Goal: Transaction & Acquisition: Register for event/course

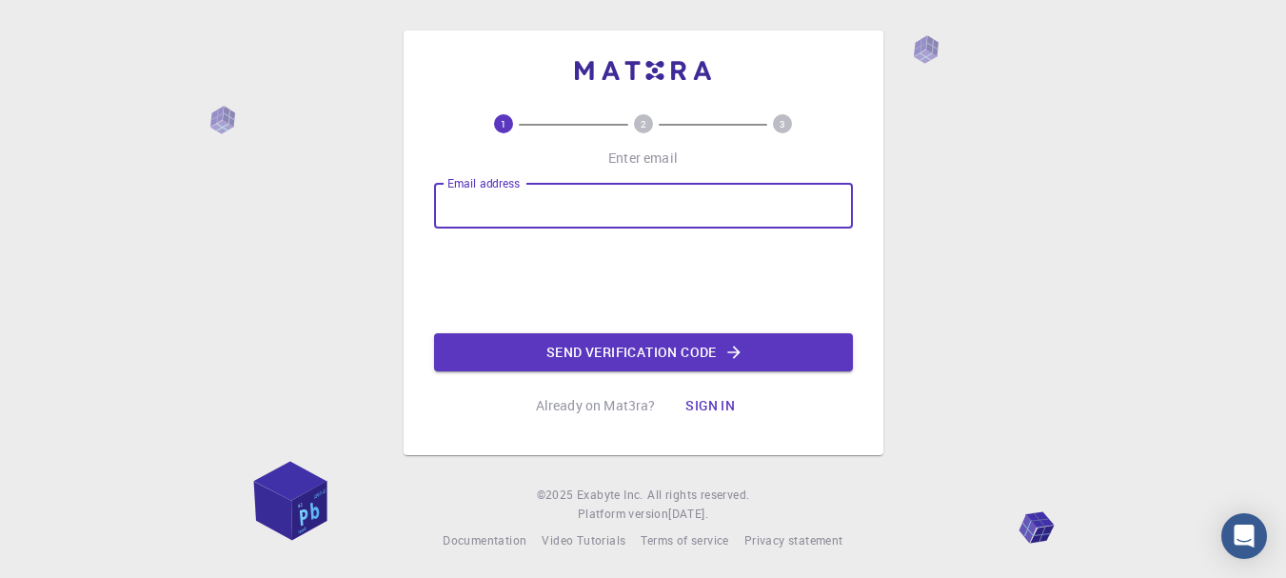
click at [580, 200] on input "Email address" at bounding box center [643, 206] width 419 height 46
type input "[EMAIL_ADDRESS][DOMAIN_NAME]"
click at [642, 360] on button "Send verification code" at bounding box center [643, 352] width 419 height 38
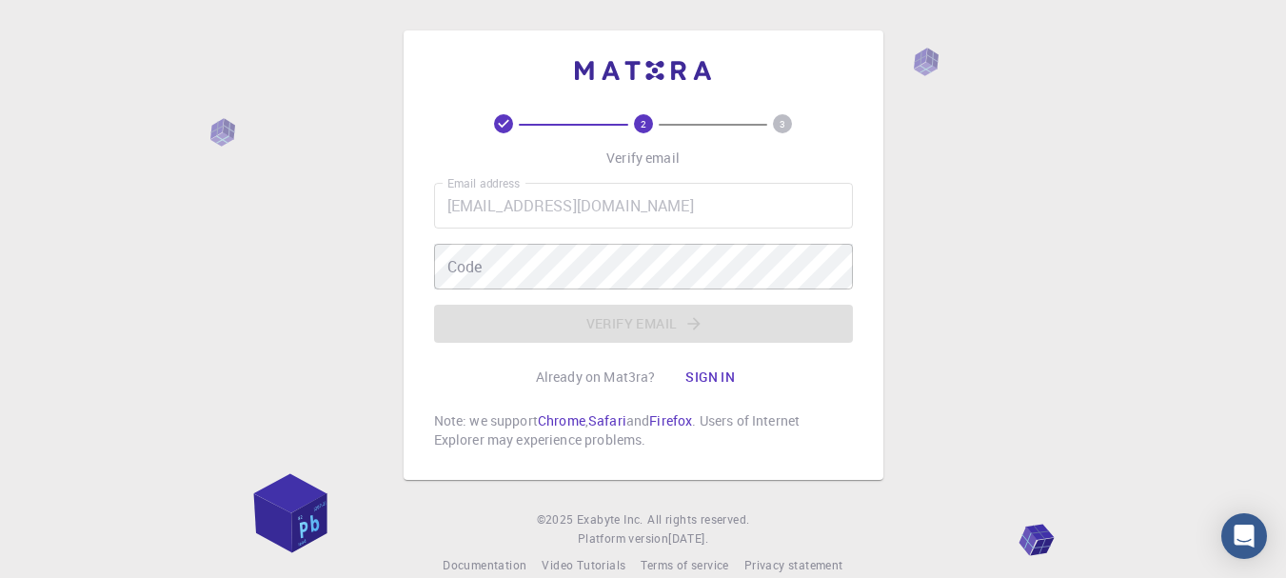
click at [581, 320] on div "Email address [EMAIL_ADDRESS][DOMAIN_NAME] Email address Code Code Verify email" at bounding box center [643, 263] width 419 height 160
click at [723, 378] on button "Sign in" at bounding box center [710, 377] width 80 height 38
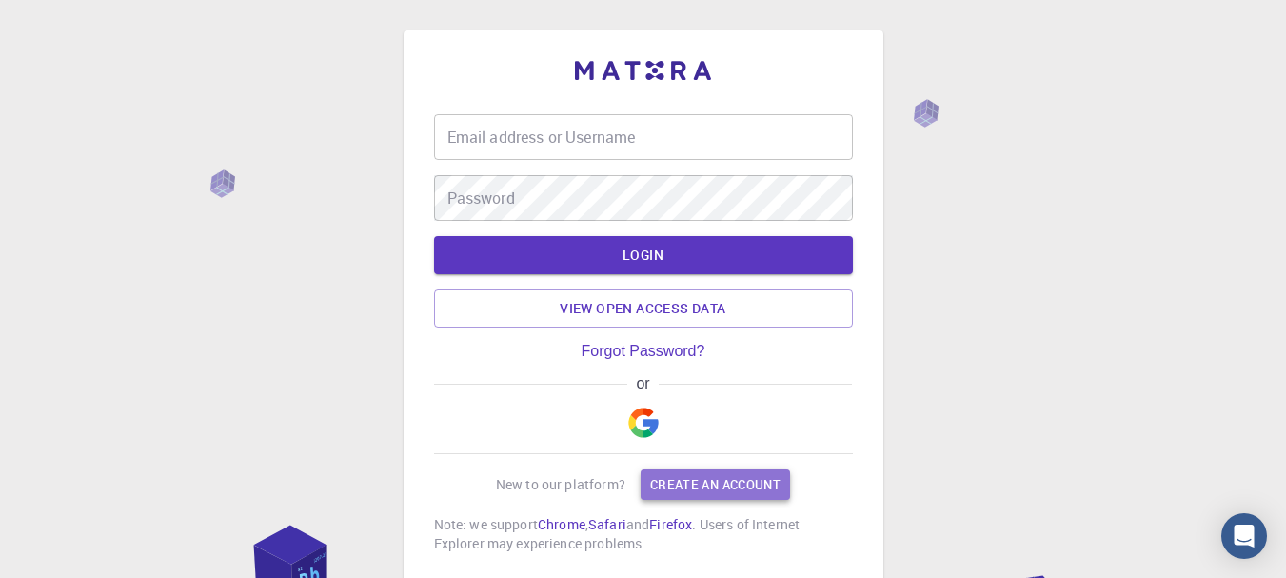
click at [690, 487] on link "Create an account" at bounding box center [715, 484] width 149 height 30
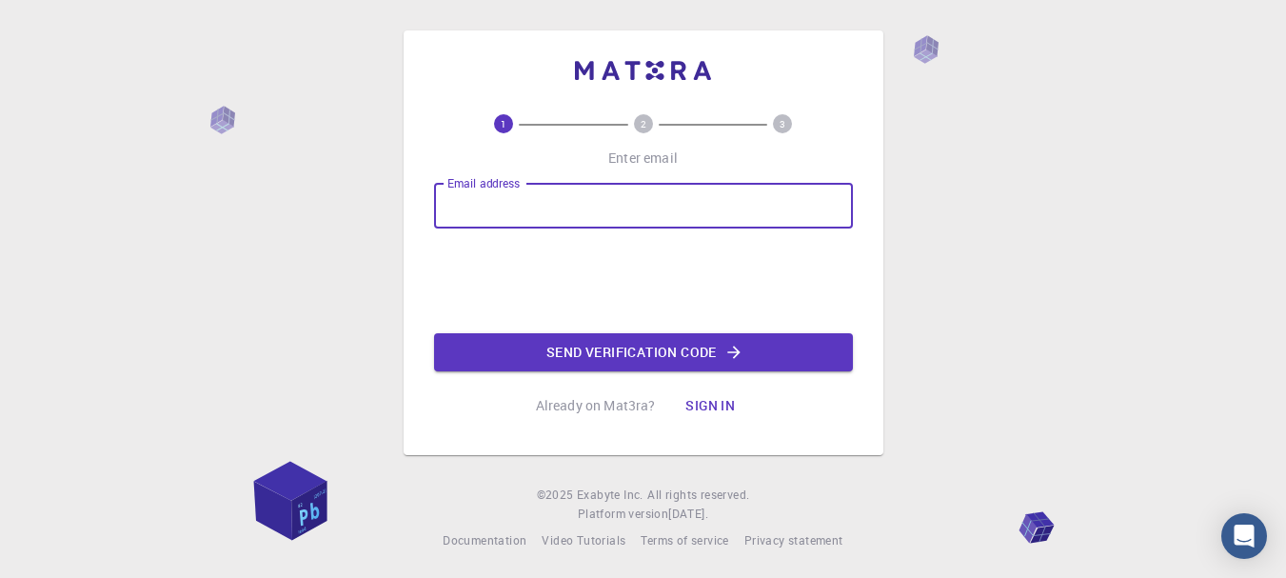
click at [658, 203] on input "Email address" at bounding box center [643, 206] width 419 height 46
type input "[EMAIL_ADDRESS][DOMAIN_NAME]"
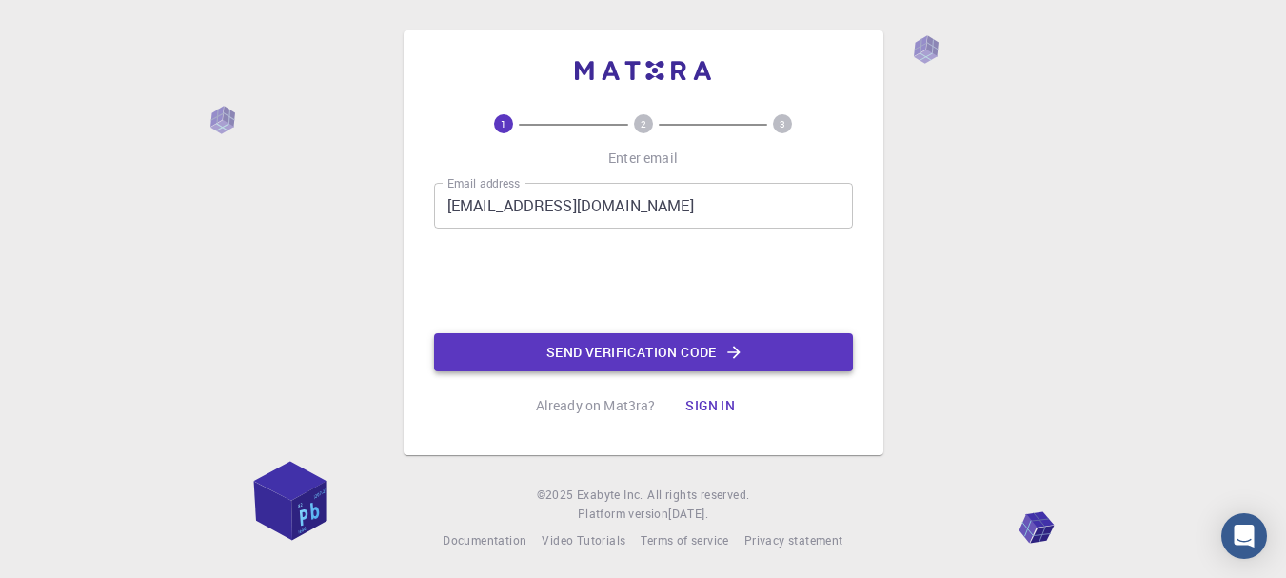
click at [587, 350] on button "Send verification code" at bounding box center [643, 352] width 419 height 38
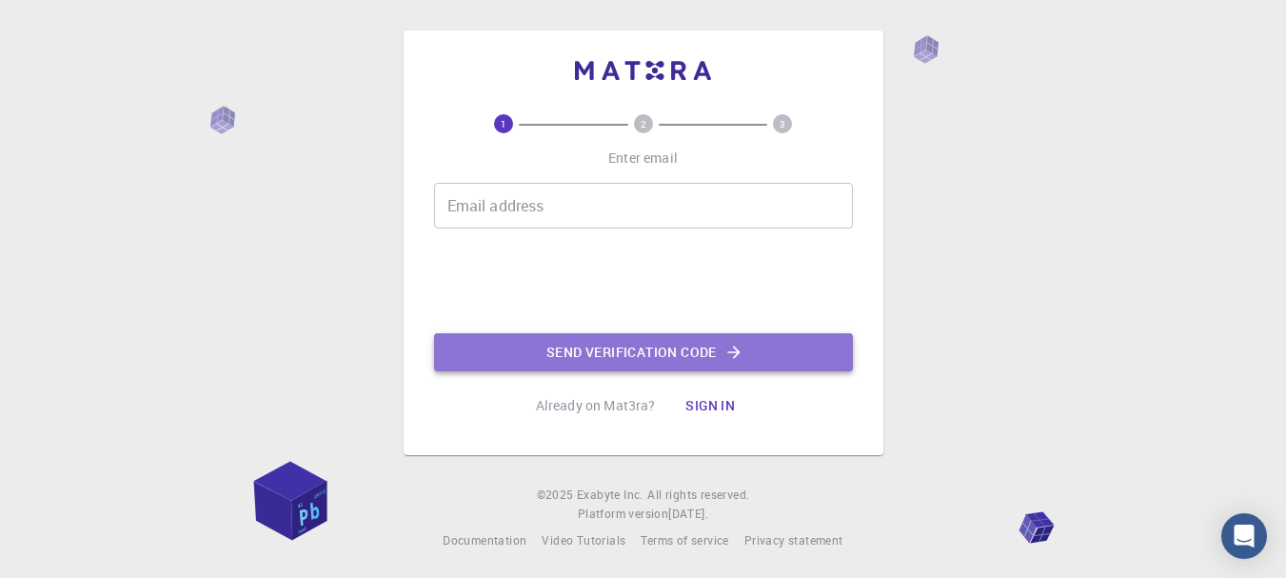
click at [502, 350] on button "Send verification code" at bounding box center [643, 352] width 419 height 38
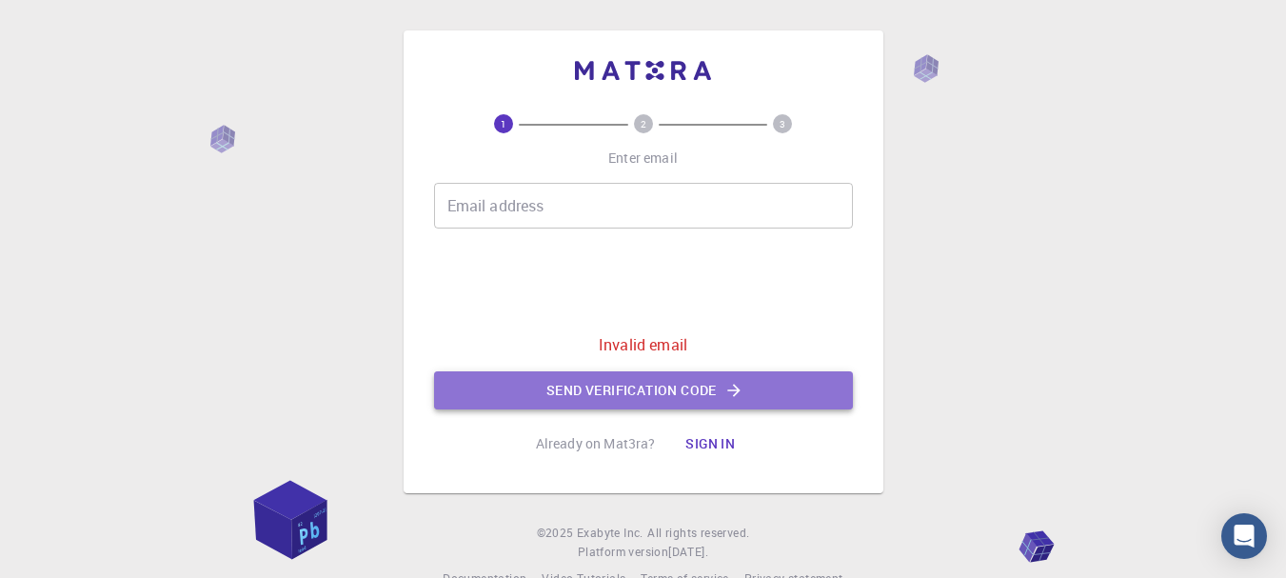
click at [469, 388] on button "Send verification code" at bounding box center [643, 390] width 419 height 38
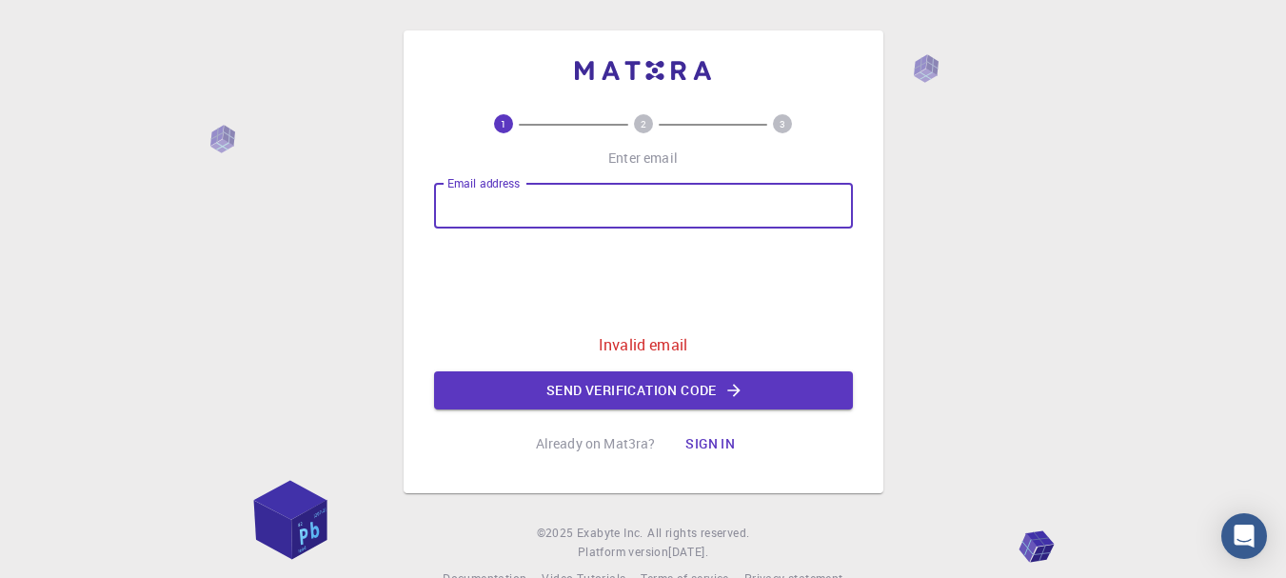
click at [480, 221] on input "Email address" at bounding box center [643, 206] width 419 height 46
type input "[EMAIL_ADDRESS][DOMAIN_NAME]"
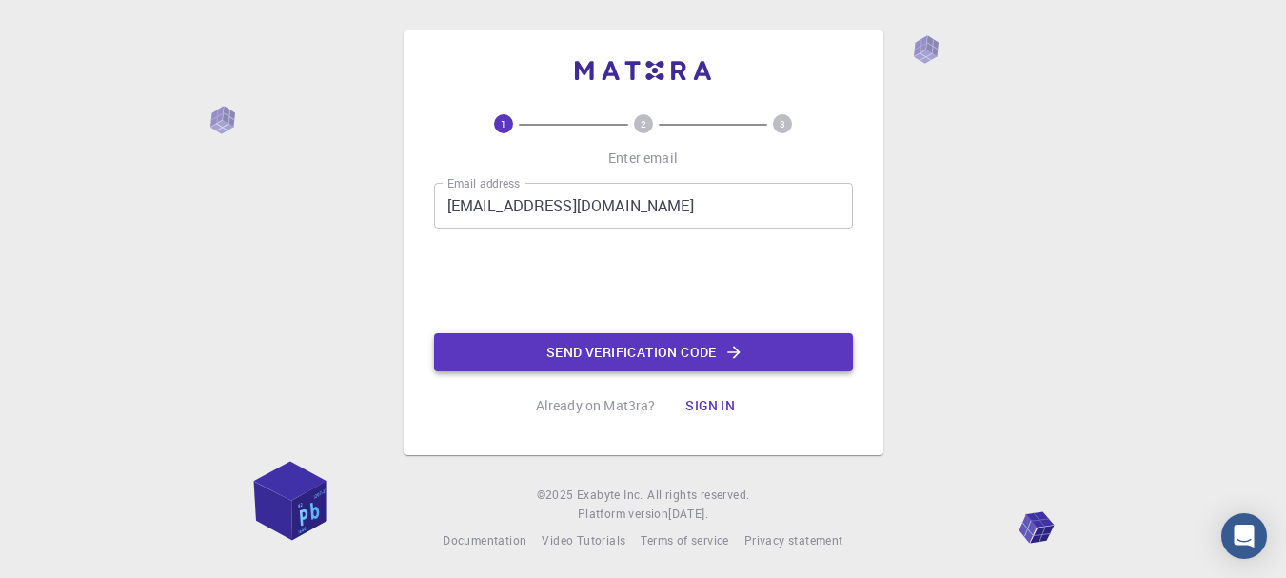
click at [526, 352] on button "Send verification code" at bounding box center [643, 352] width 419 height 38
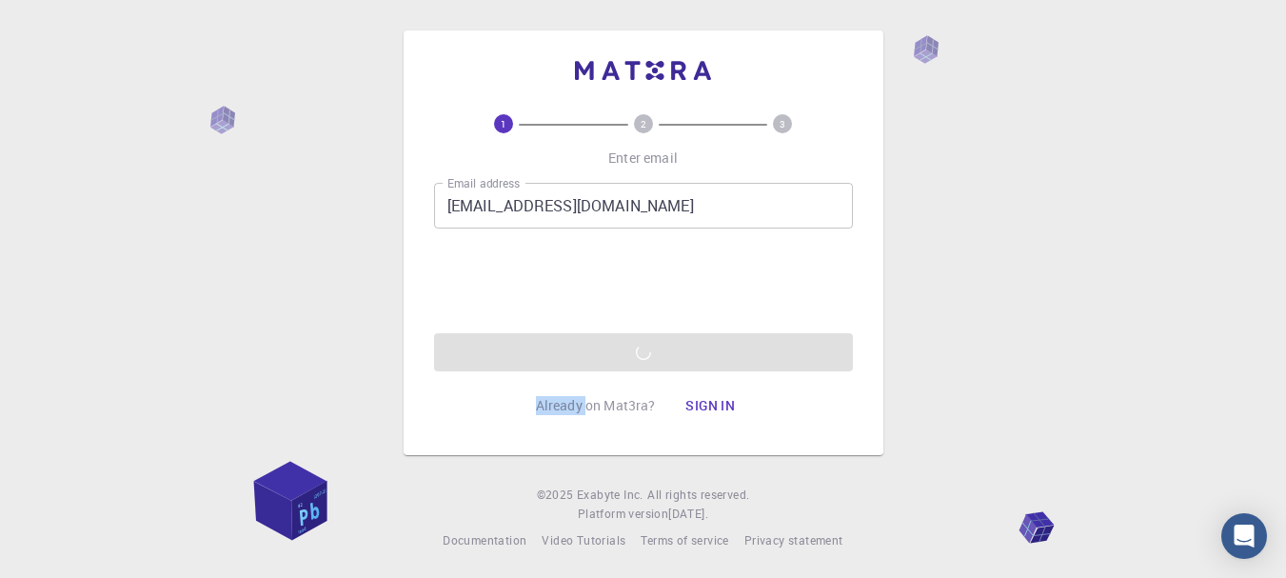
click at [525, 352] on div "Email address [EMAIL_ADDRESS][DOMAIN_NAME] Email address 0cAFcWeA6b_UMCdev-7JyD…" at bounding box center [643, 277] width 419 height 188
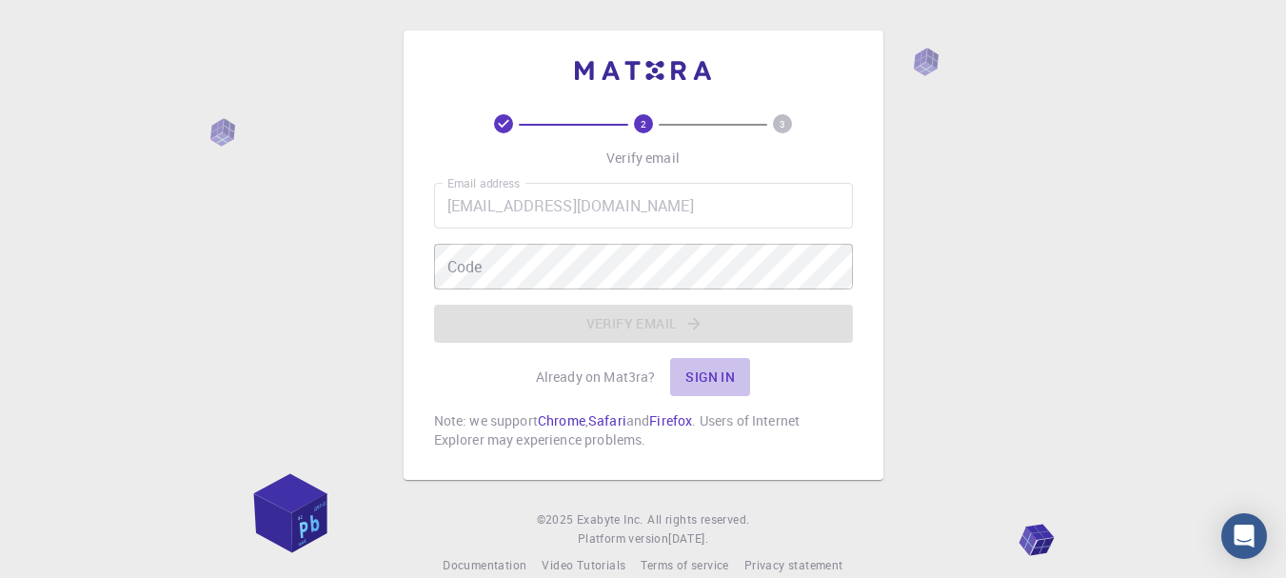
click at [699, 377] on button "Sign in" at bounding box center [710, 377] width 80 height 38
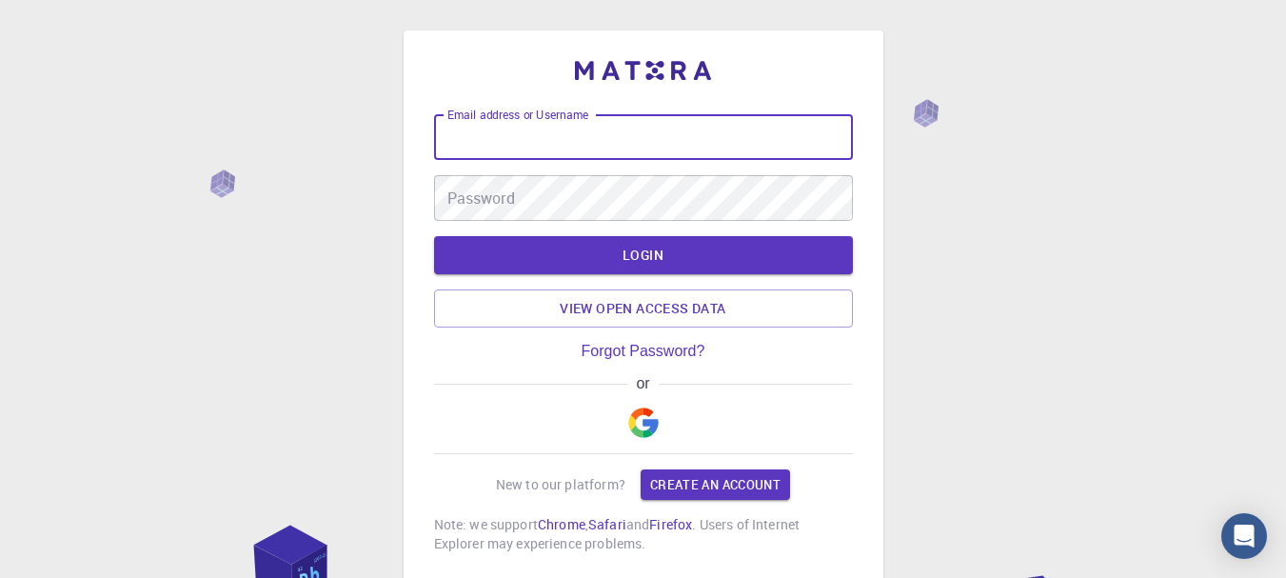
click at [609, 140] on input "Email address or Username" at bounding box center [643, 137] width 419 height 46
type input "78o87otrikuik"
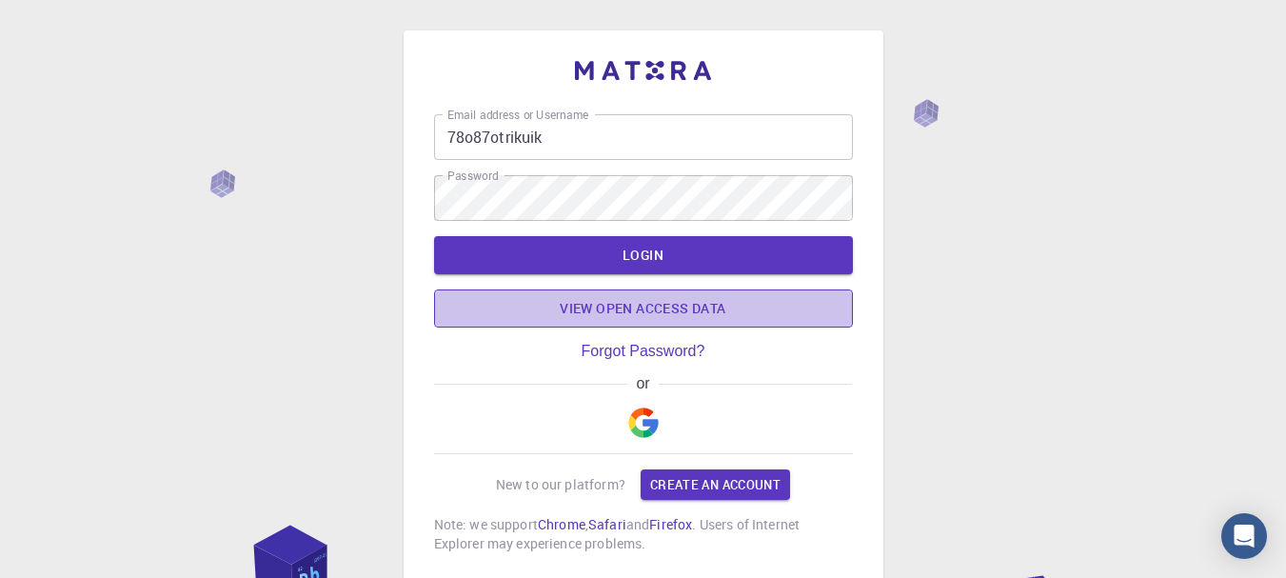
click at [713, 309] on link "View open access data" at bounding box center [643, 308] width 419 height 38
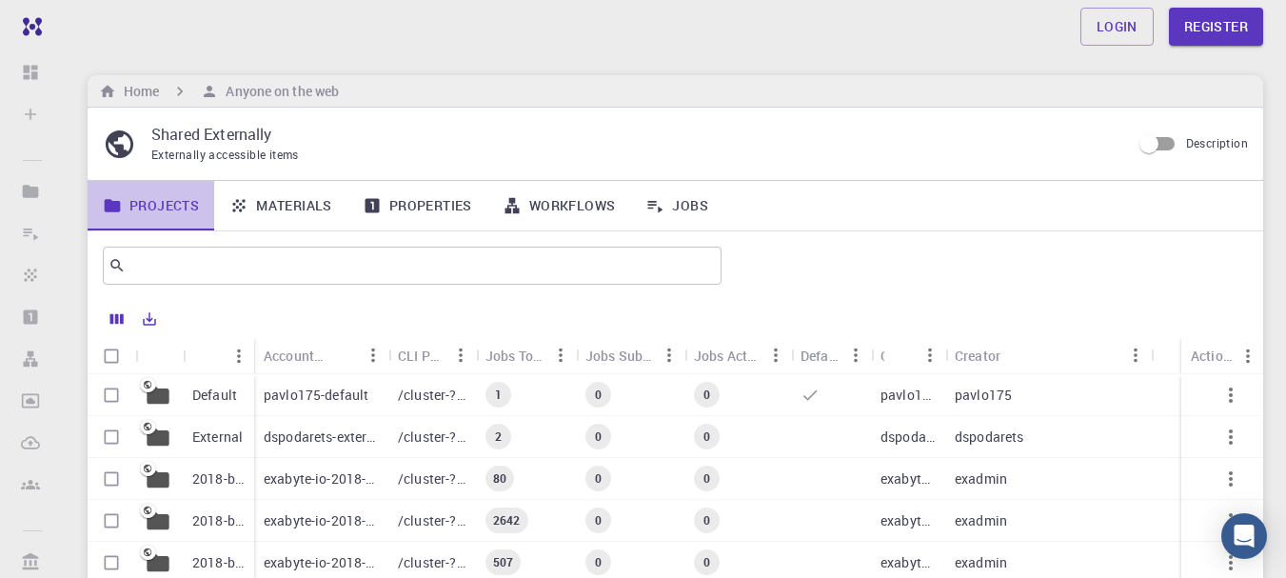
click at [161, 203] on link "Projects" at bounding box center [151, 206] width 127 height 50
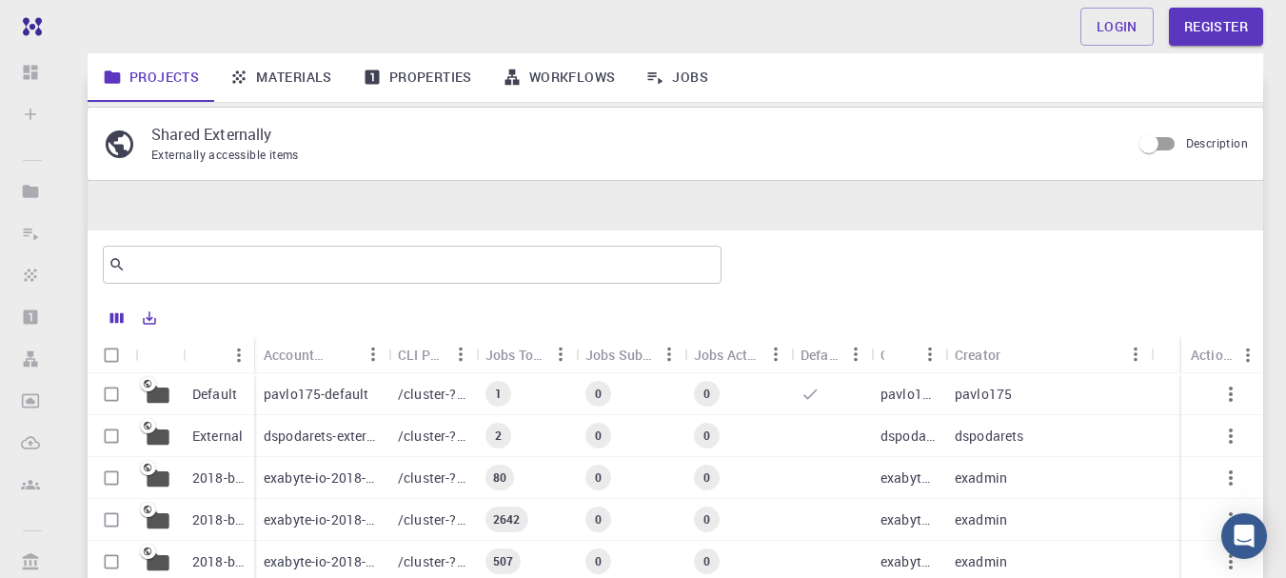
scroll to position [231, 0]
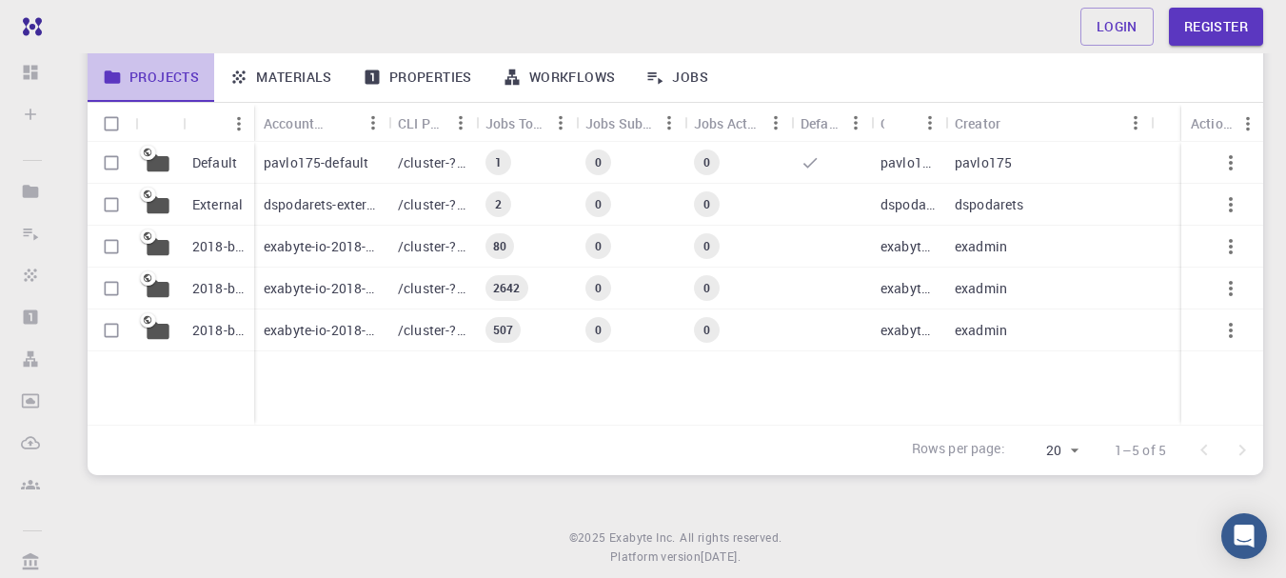
click at [168, 83] on link "Projects" at bounding box center [151, 77] width 127 height 50
click at [297, 150] on div "pavlo175-default" at bounding box center [321, 163] width 134 height 42
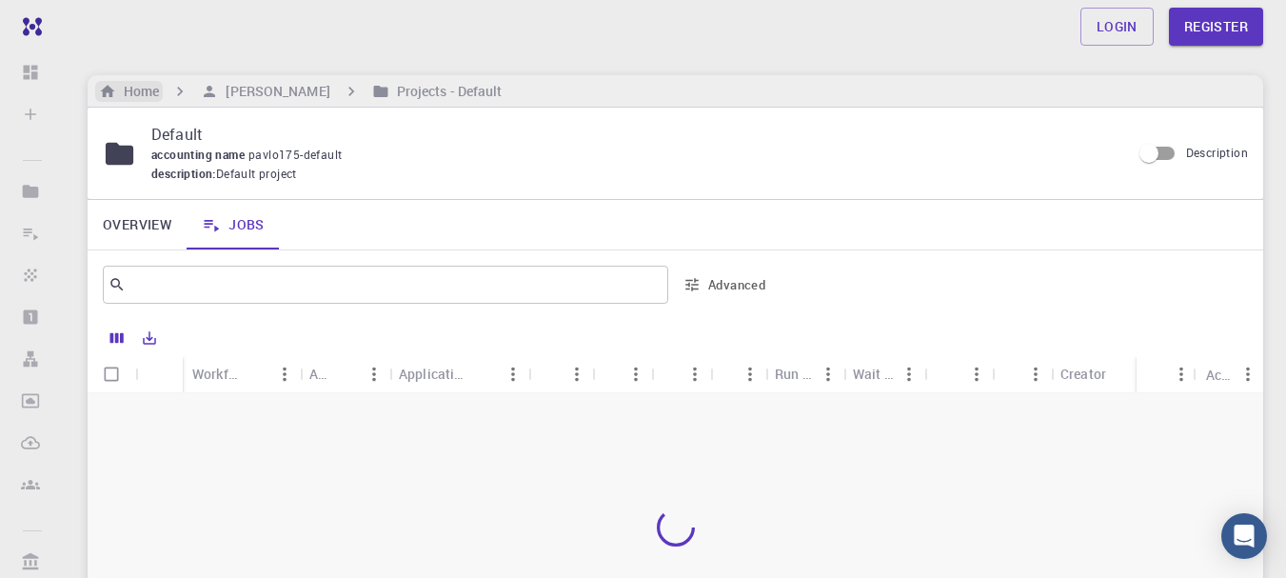
click at [133, 84] on h6 "Home" at bounding box center [137, 91] width 43 height 21
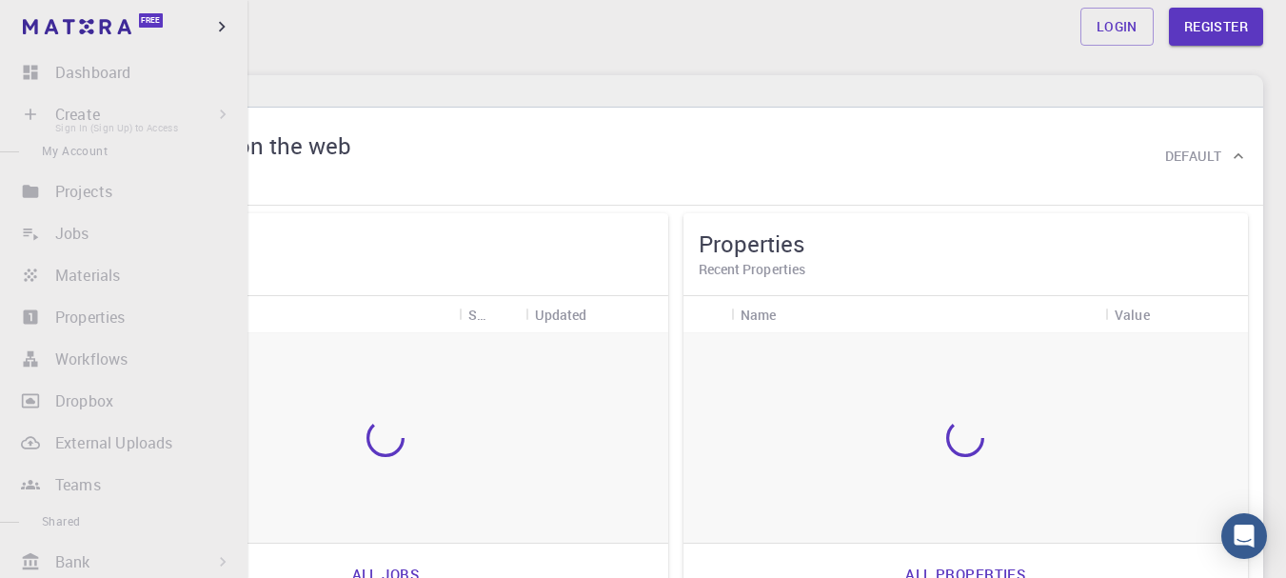
click at [45, 109] on li "Create Sign In (Sign Up) to Access New Job New Material Create Material Upload …" at bounding box center [124, 114] width 248 height 38
click at [25, 119] on li "Create Sign In (Sign Up) to Access New Job New Material Create Material Upload …" at bounding box center [124, 114] width 248 height 38
click at [30, 110] on li "Create Sign In (Sign Up) to Access New Job New Material Create Material Upload …" at bounding box center [124, 114] width 248 height 38
click at [113, 115] on li "Create Sign In (Sign Up) to Access New Job New Material Create Material Upload …" at bounding box center [124, 114] width 248 height 38
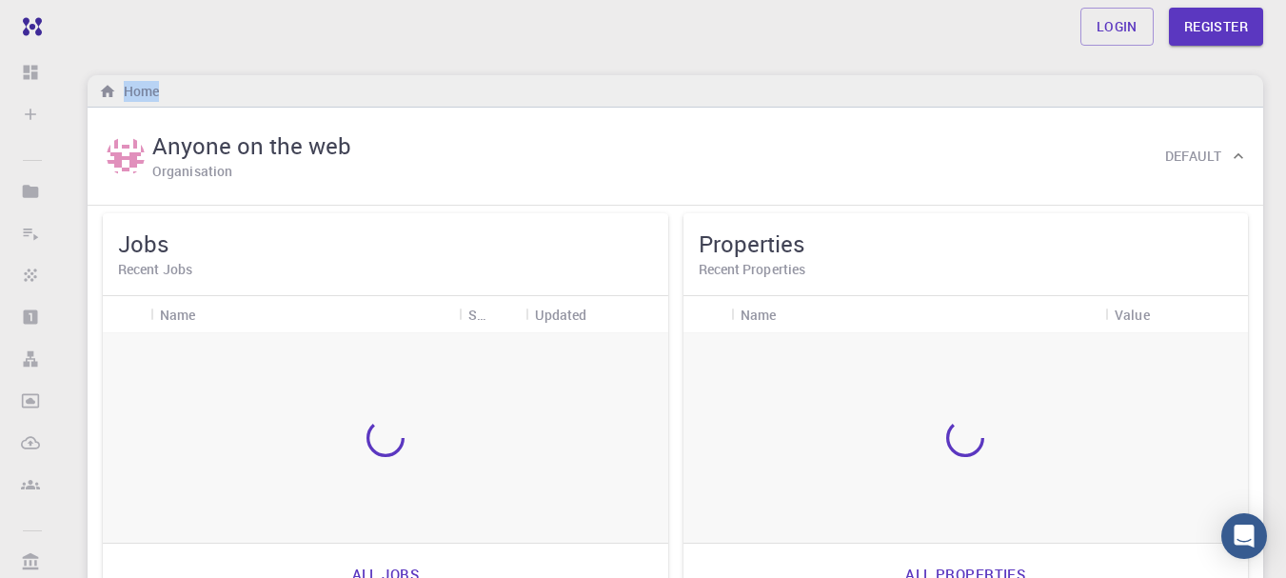
drag, startPoint x: 113, startPoint y: 115, endPoint x: 580, endPoint y: -107, distance: 516.5
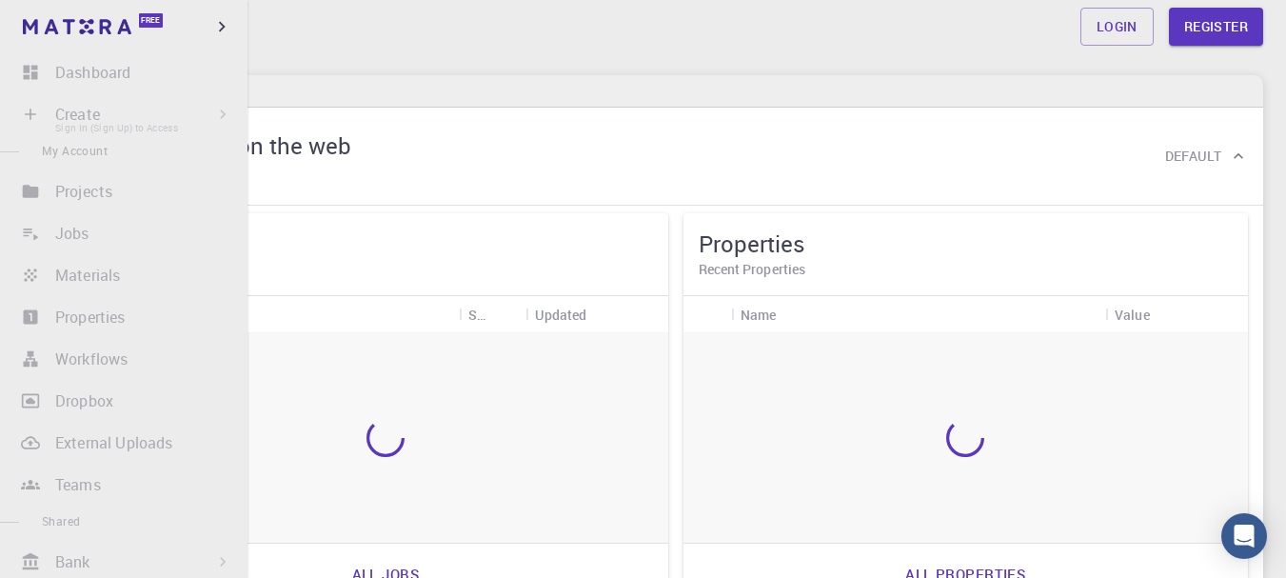
click at [76, 112] on li "Create Sign In (Sign Up) to Access New Job New Material Create Material Upload …" at bounding box center [124, 114] width 248 height 38
click at [17, 109] on li "Create Sign In (Sign Up) to Access New Job New Material Create Material Upload …" at bounding box center [124, 114] width 248 height 38
click at [27, 110] on li "Create Sign In (Sign Up) to Access New Job New Material Create Material Upload …" at bounding box center [124, 114] width 248 height 38
